Goal: Information Seeking & Learning: Learn about a topic

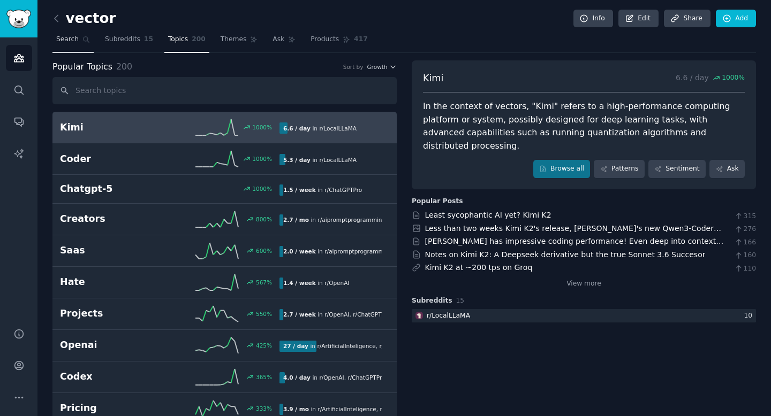
click at [80, 40] on link "Search" at bounding box center [72, 42] width 41 height 22
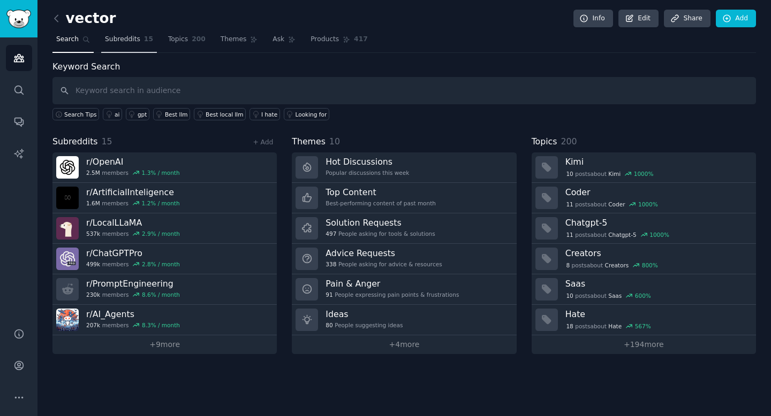
click at [144, 44] on span "15" at bounding box center [148, 40] width 9 height 10
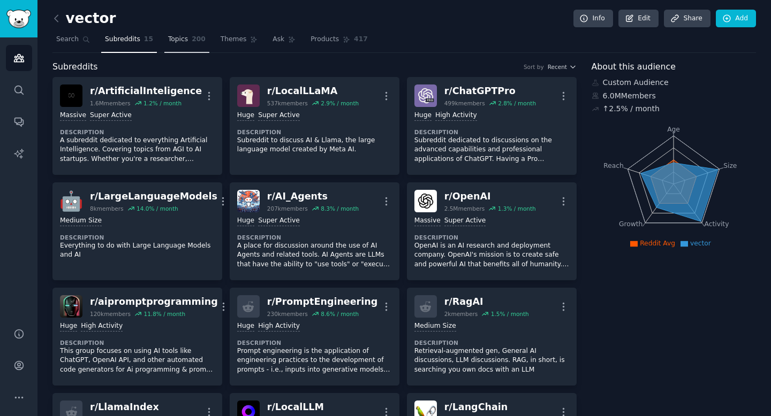
click at [179, 45] on link "Topics 200" at bounding box center [186, 42] width 45 height 22
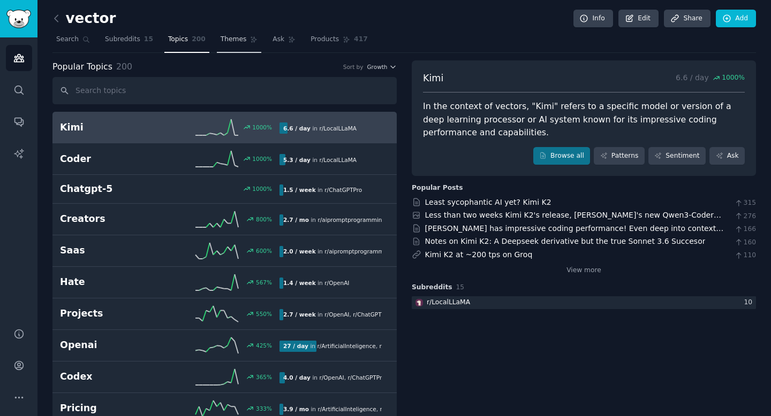
click at [222, 50] on link "Themes" at bounding box center [239, 42] width 45 height 22
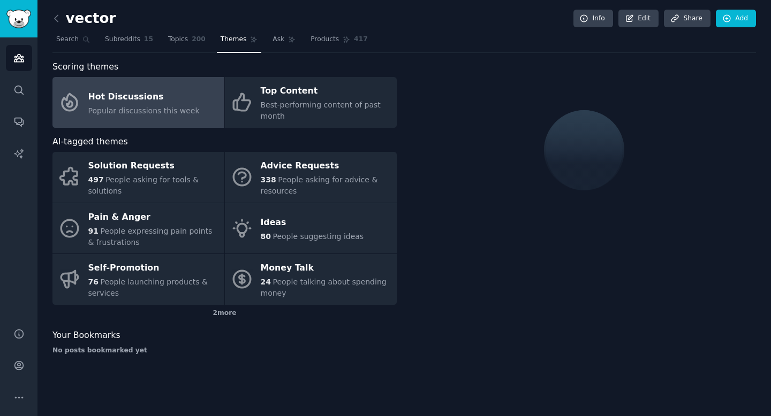
click at [164, 100] on div "Hot Discussions" at bounding box center [143, 96] width 111 height 17
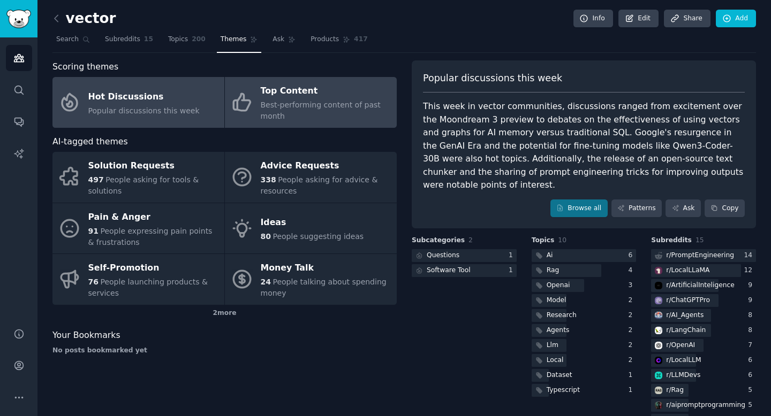
click at [277, 101] on span "Best-performing content of past month" at bounding box center [321, 111] width 120 height 20
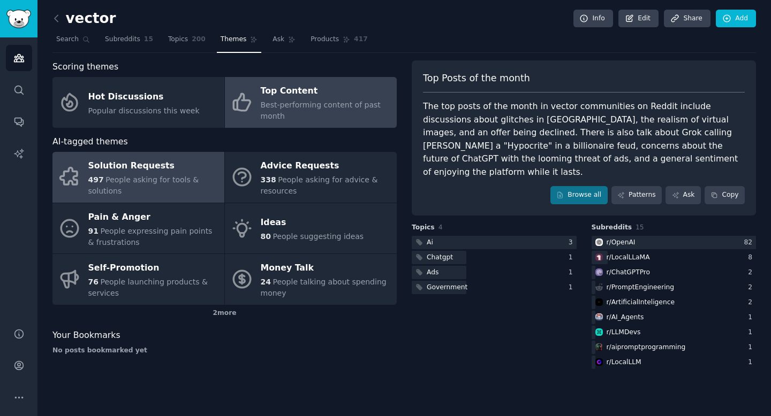
click at [197, 180] on div "497 People asking for tools & solutions" at bounding box center [153, 185] width 131 height 22
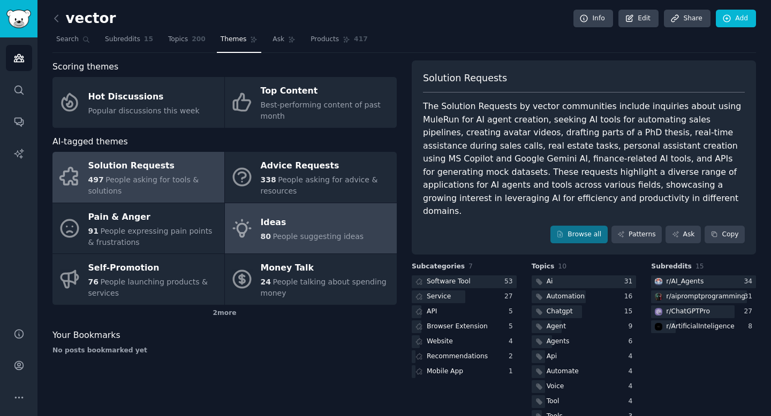
click at [256, 223] on link "Ideas 80 People suggesting ideas" at bounding box center [311, 228] width 172 height 51
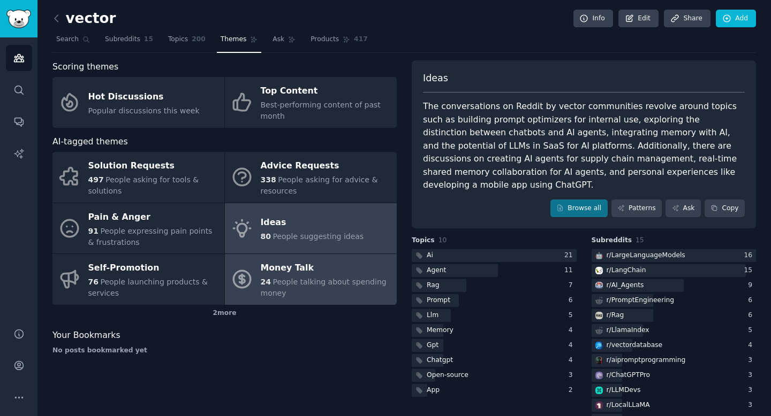
click at [336, 271] on div "Money Talk" at bounding box center [326, 268] width 131 height 17
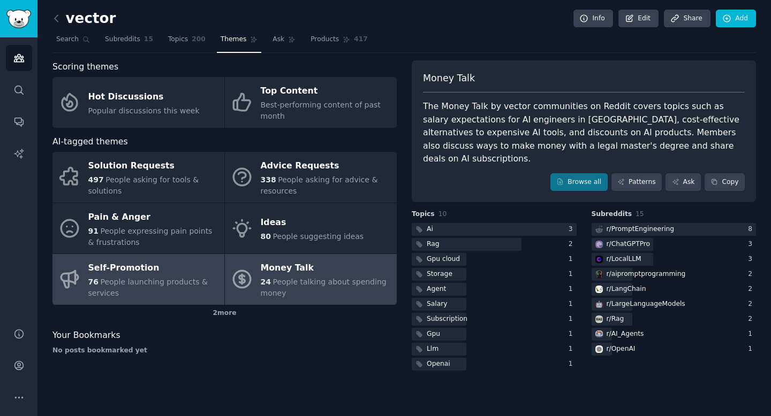
click at [196, 262] on div "Self-Promotion" at bounding box center [153, 268] width 131 height 17
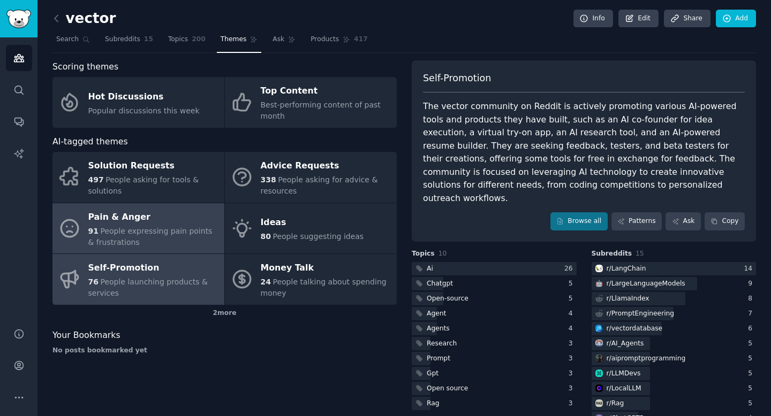
click at [150, 240] on div "91 People expressing pain points & frustrations" at bounding box center [153, 237] width 131 height 22
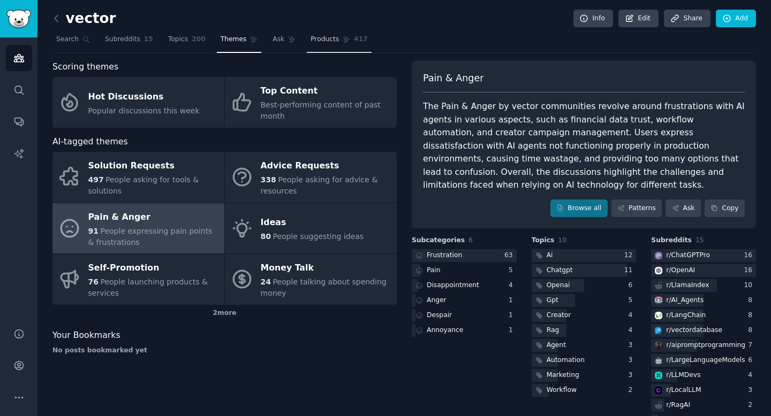
click at [325, 39] on span "Products" at bounding box center [324, 40] width 28 height 10
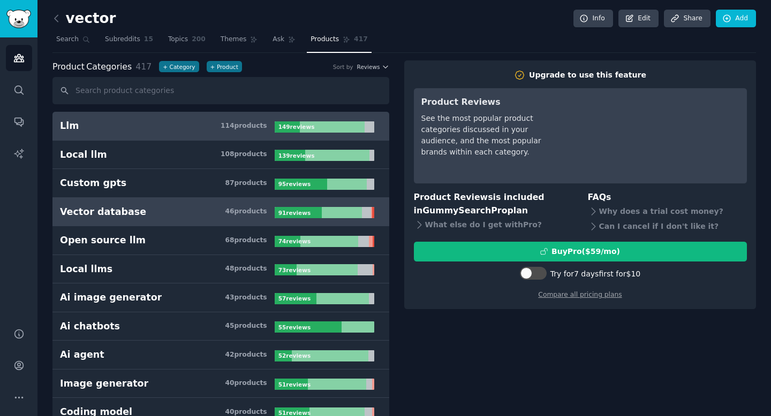
click at [216, 220] on link "Vector database 46 product s 91 review s" at bounding box center [220, 212] width 337 height 29
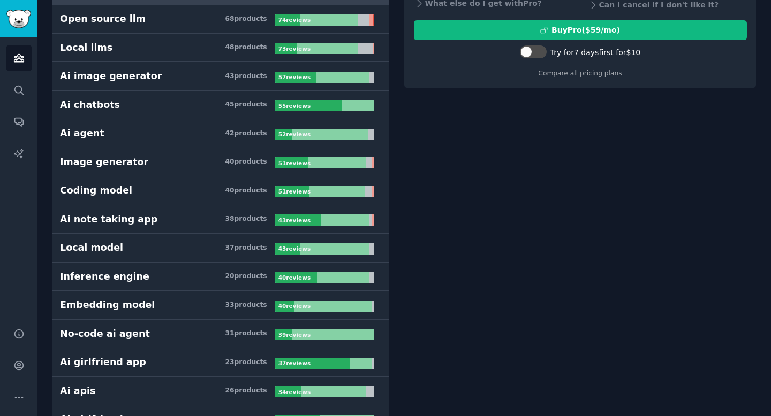
scroll to position [233, 0]
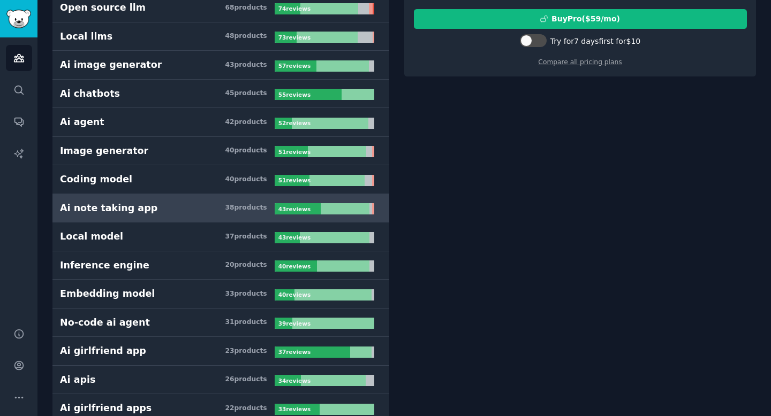
click at [231, 208] on div "38 product s" at bounding box center [246, 208] width 42 height 10
